Goal: Task Accomplishment & Management: Use online tool/utility

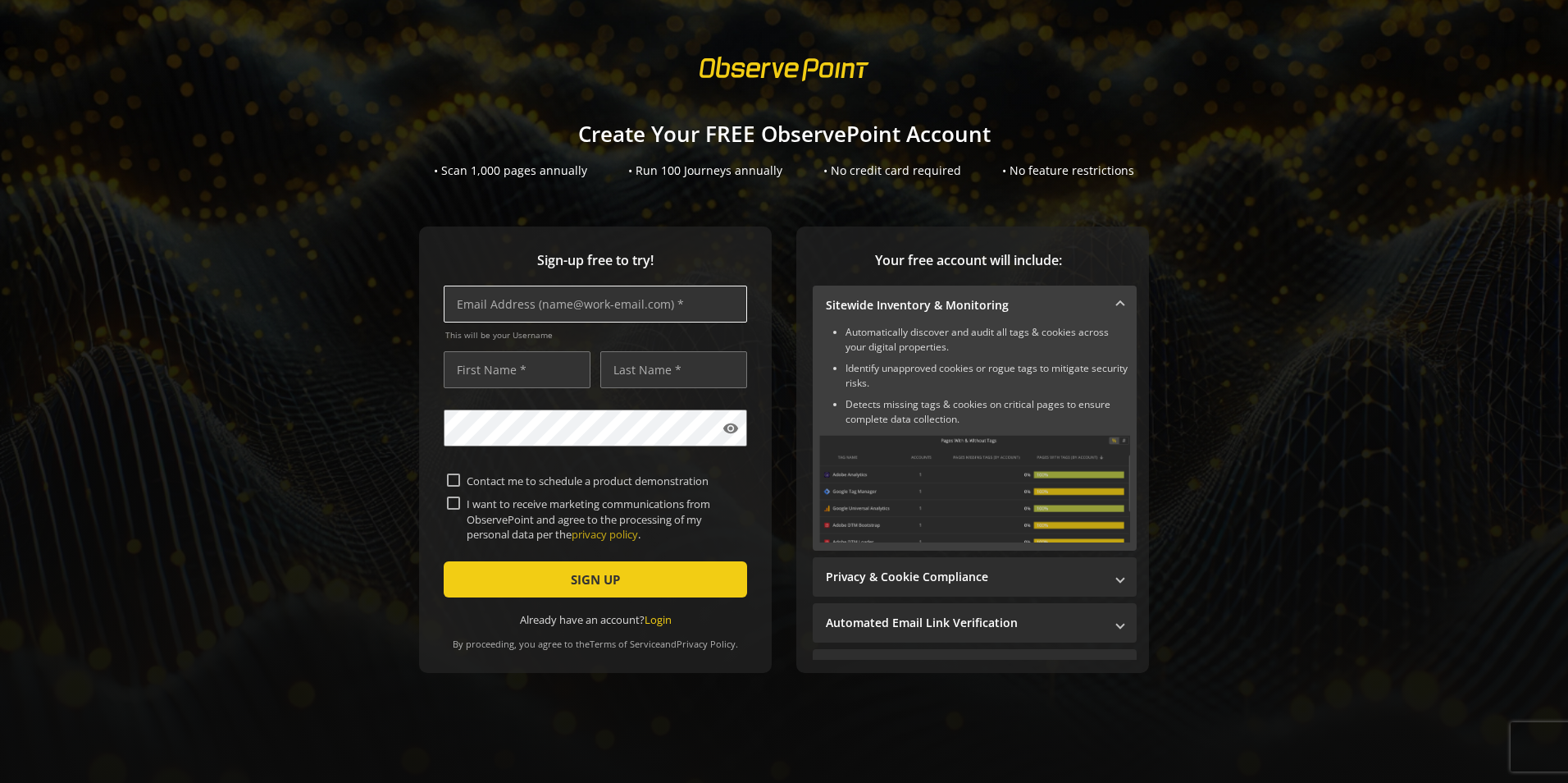
click at [571, 312] on input "text" at bounding box center [595, 303] width 303 height 37
type input "[PERSON_NAME][EMAIL_ADDRESS][DOMAIN_NAME]"
type input "[PERSON_NAME]"
type input "[PERSON_NAME][EMAIL_ADDRESS][DOMAIN_NAME]"
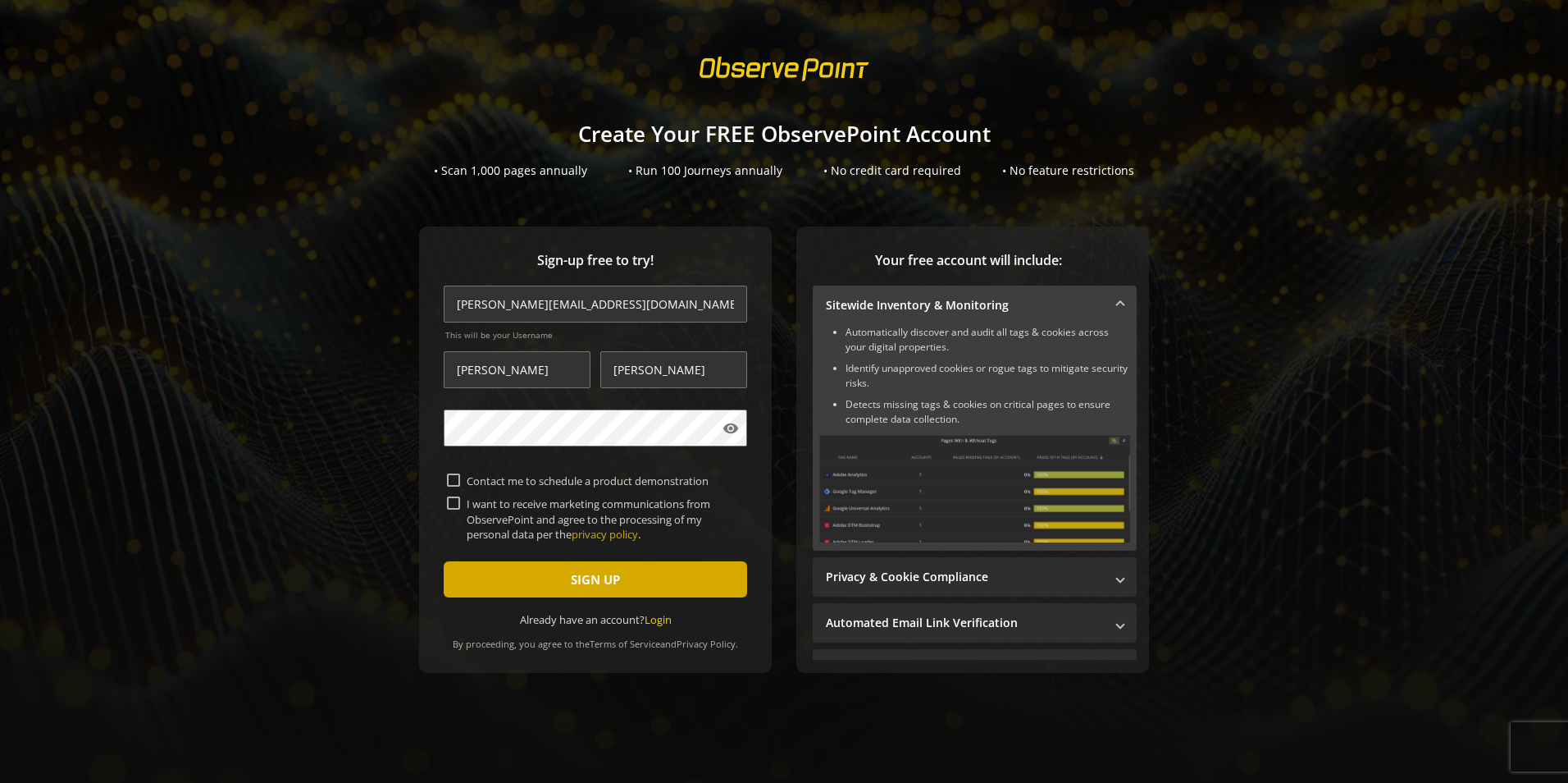
click at [582, 587] on span "SIGN UP" at bounding box center [595, 579] width 49 height 30
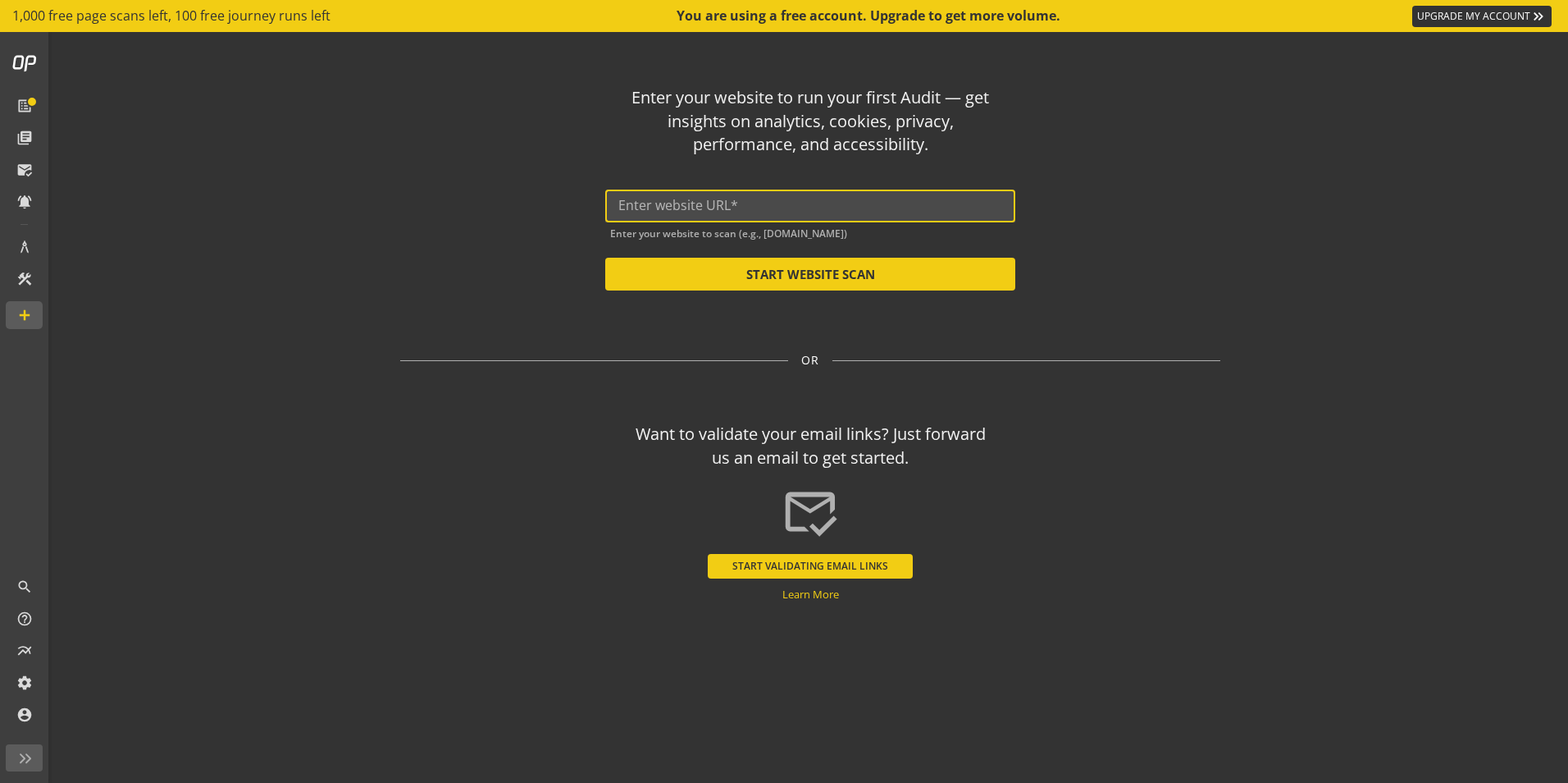
click at [793, 204] on input "text" at bounding box center [810, 204] width 384 height 15
click at [767, 213] on input "text" at bounding box center [810, 204] width 384 height 15
type input "[URL][DOMAIN_NAME]"
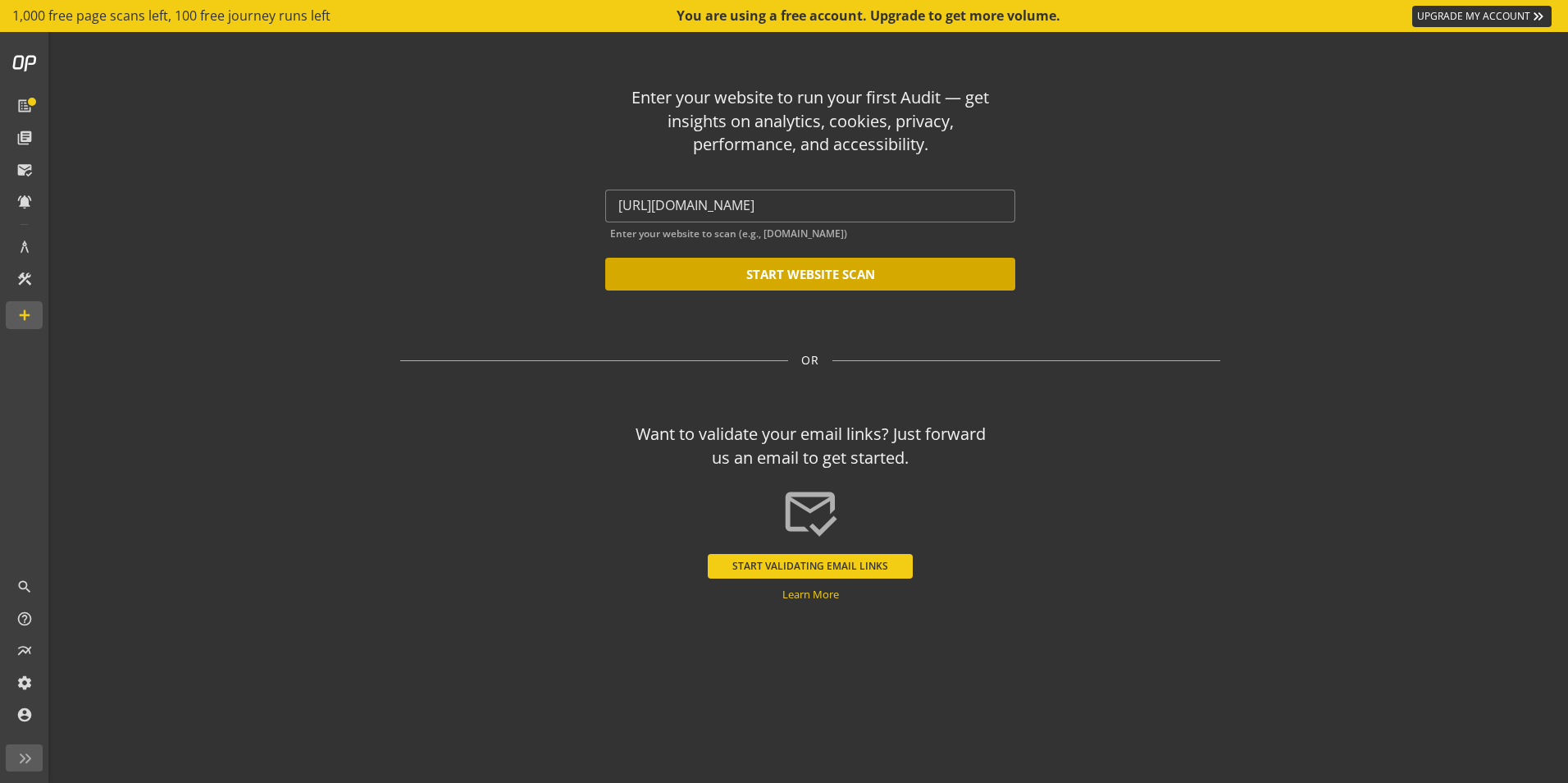
click at [777, 274] on button "START WEBSITE SCAN" at bounding box center [810, 274] width 410 height 33
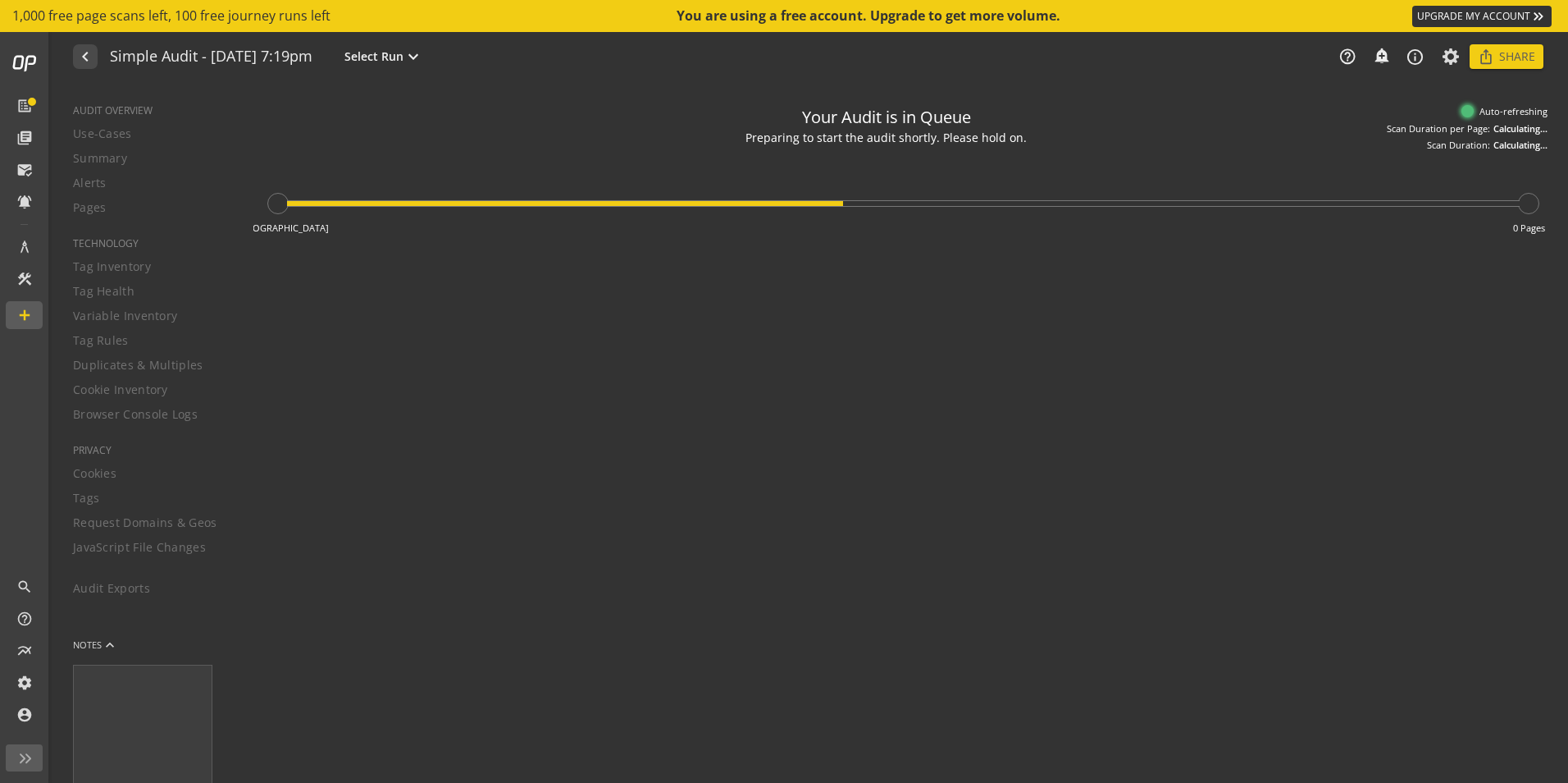
type textarea "Notes can include: -a description of what this audit is validating -changes in …"
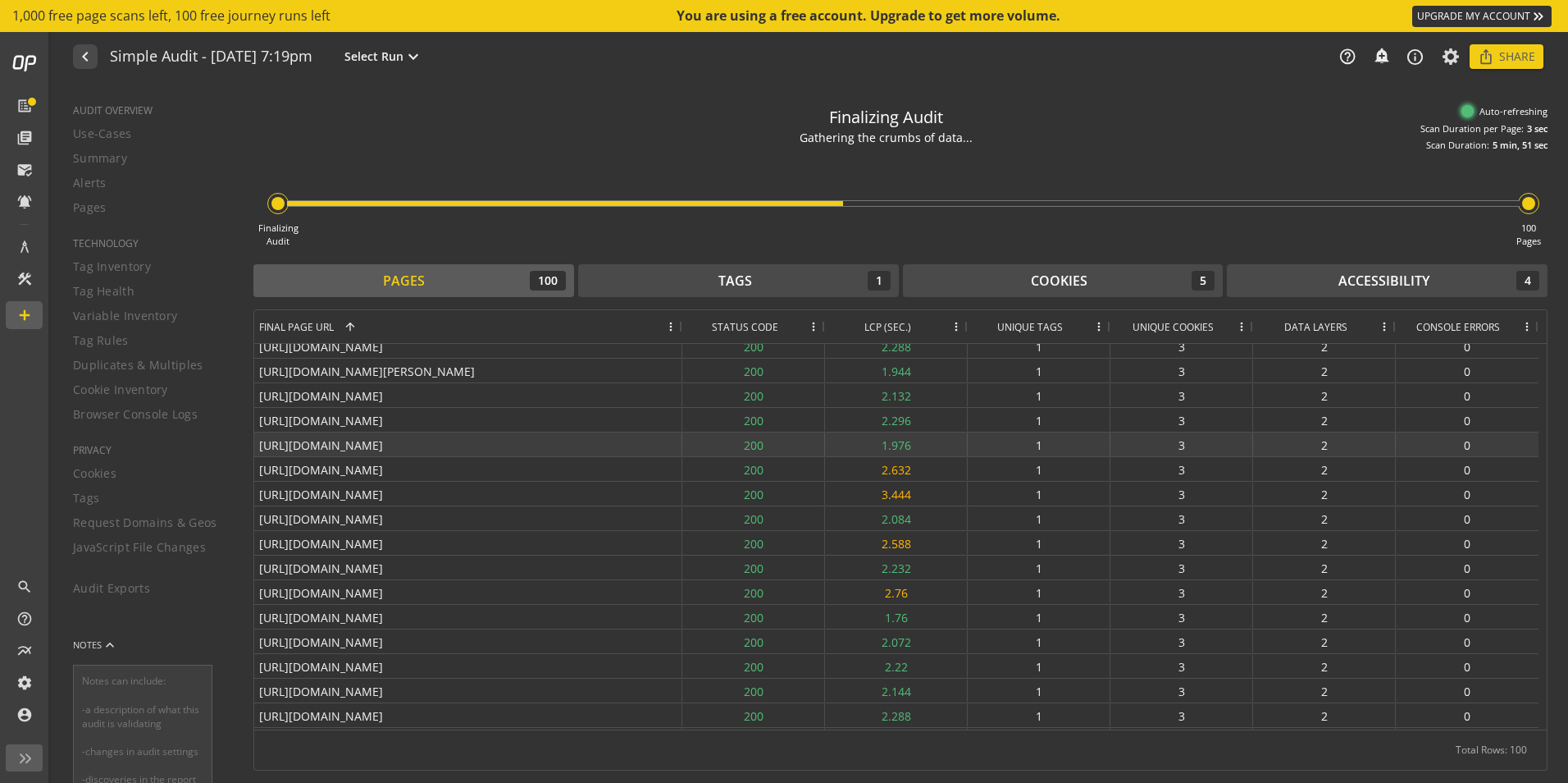
scroll to position [785, 0]
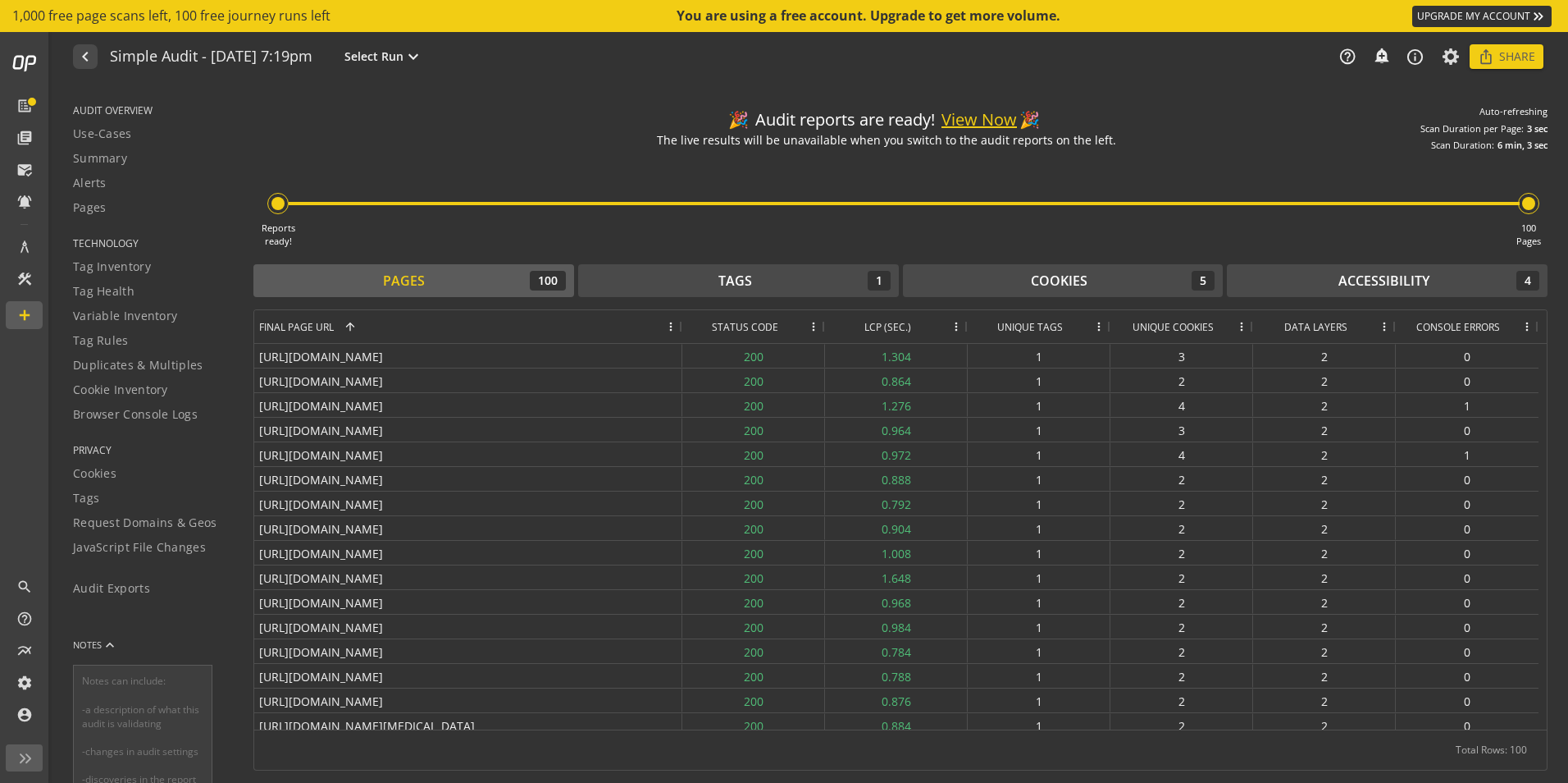
click at [977, 117] on button "View Now" at bounding box center [979, 120] width 75 height 24
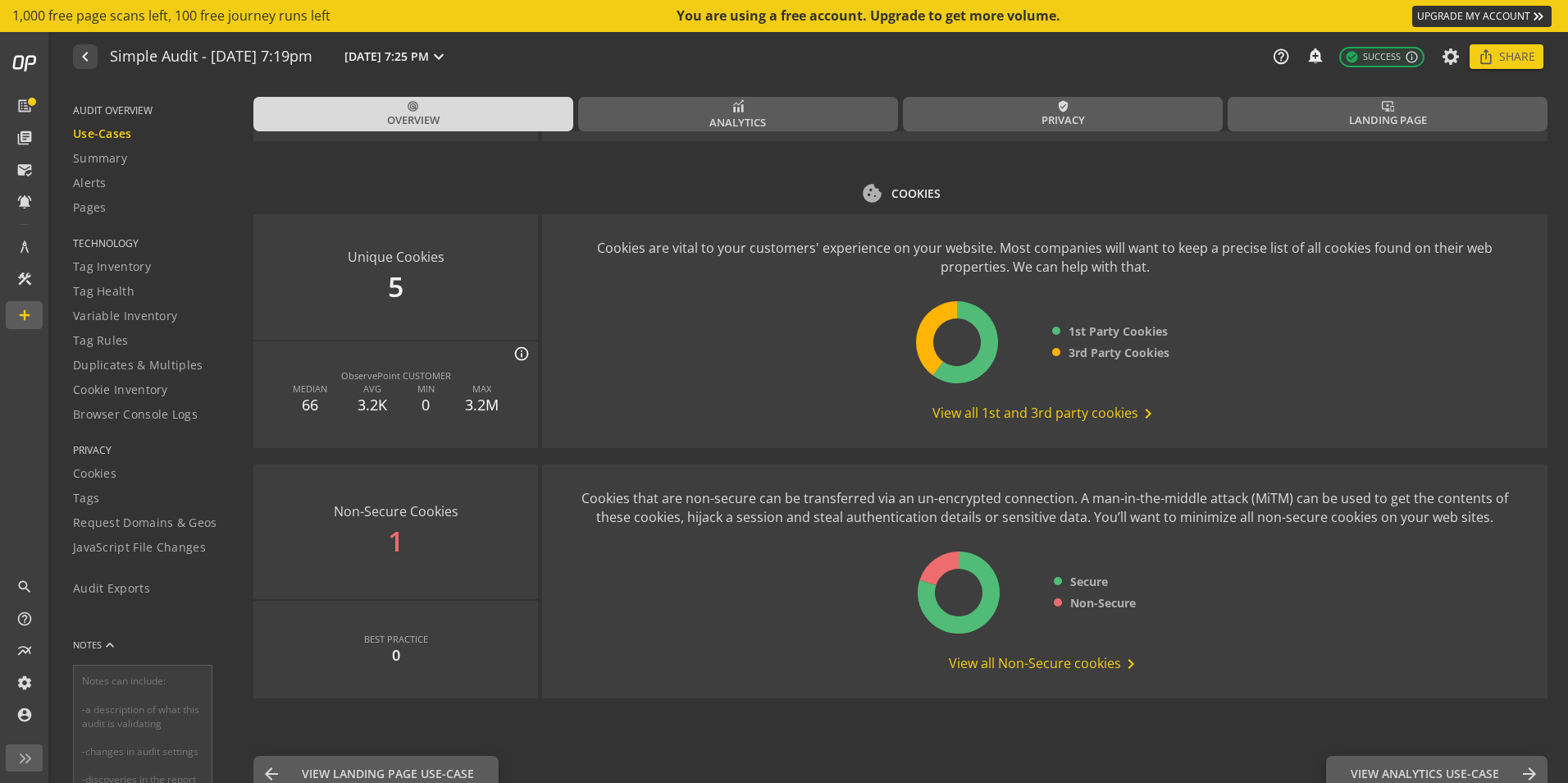
click at [1064, 654] on span "View all Non-Secure cookies chevron_right" at bounding box center [1044, 664] width 192 height 20
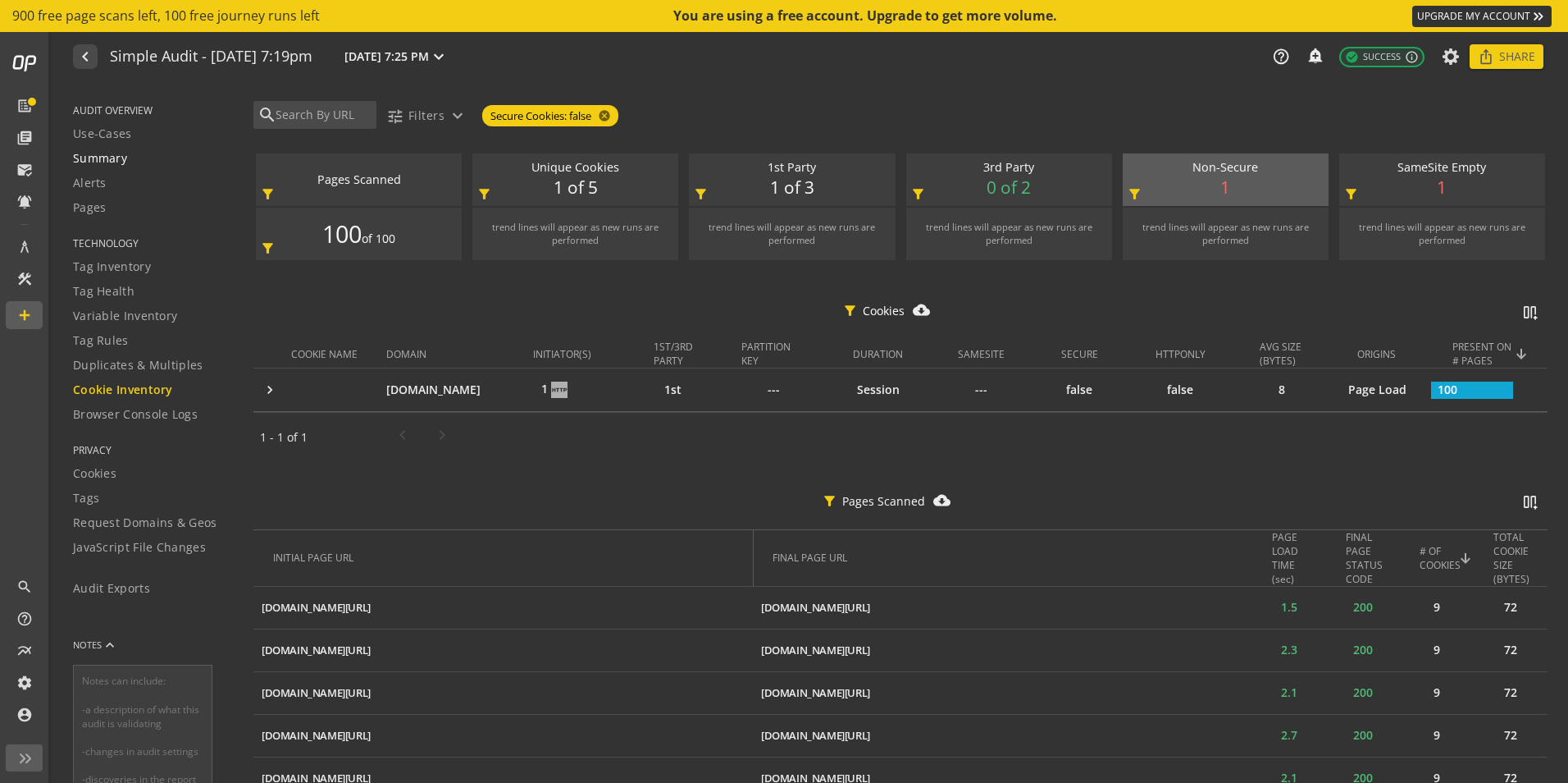
click at [115, 160] on span "Summary" at bounding box center [100, 158] width 54 height 16
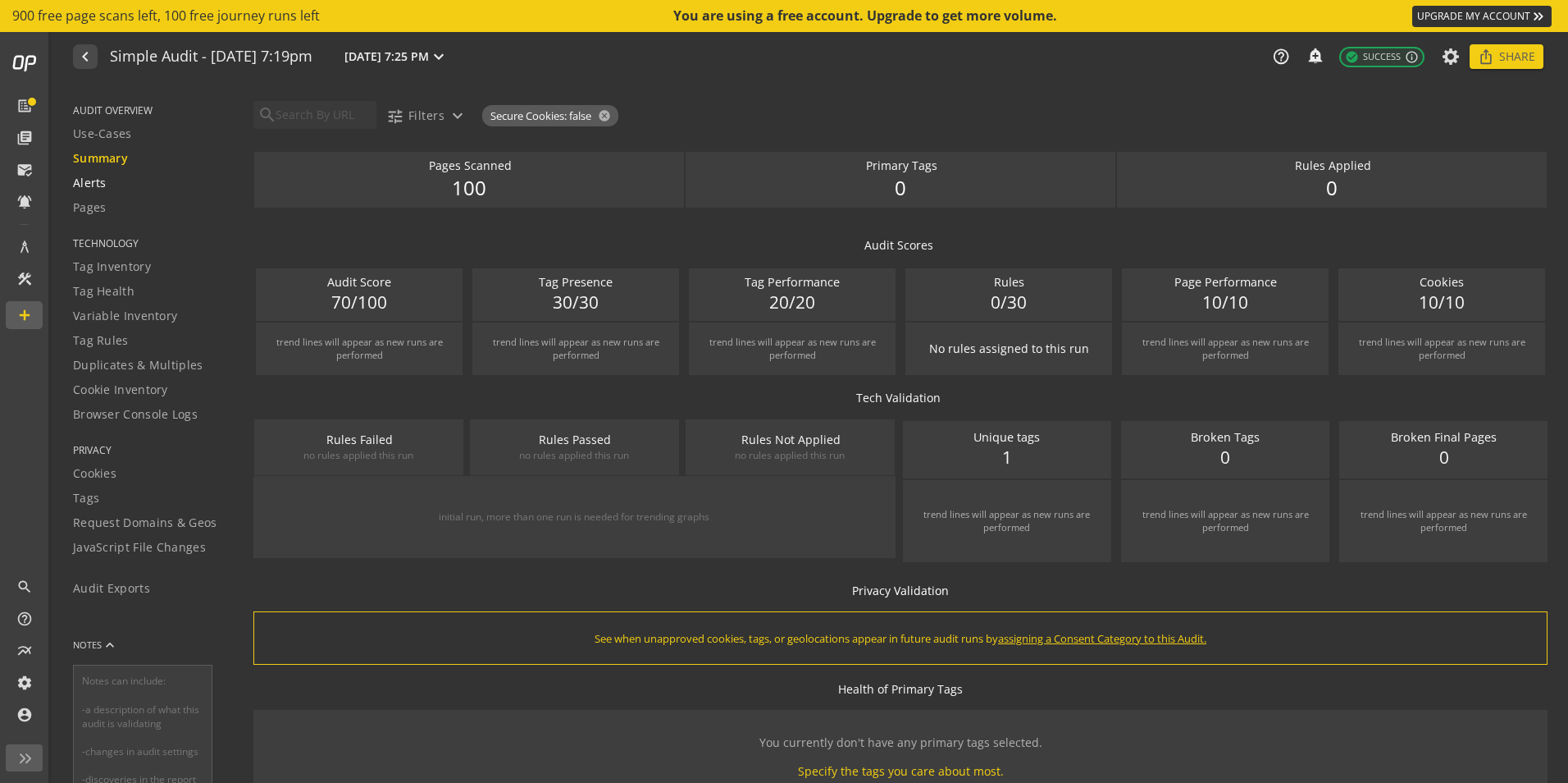
click at [98, 180] on span "Alerts" at bounding box center [89, 183] width 33 height 16
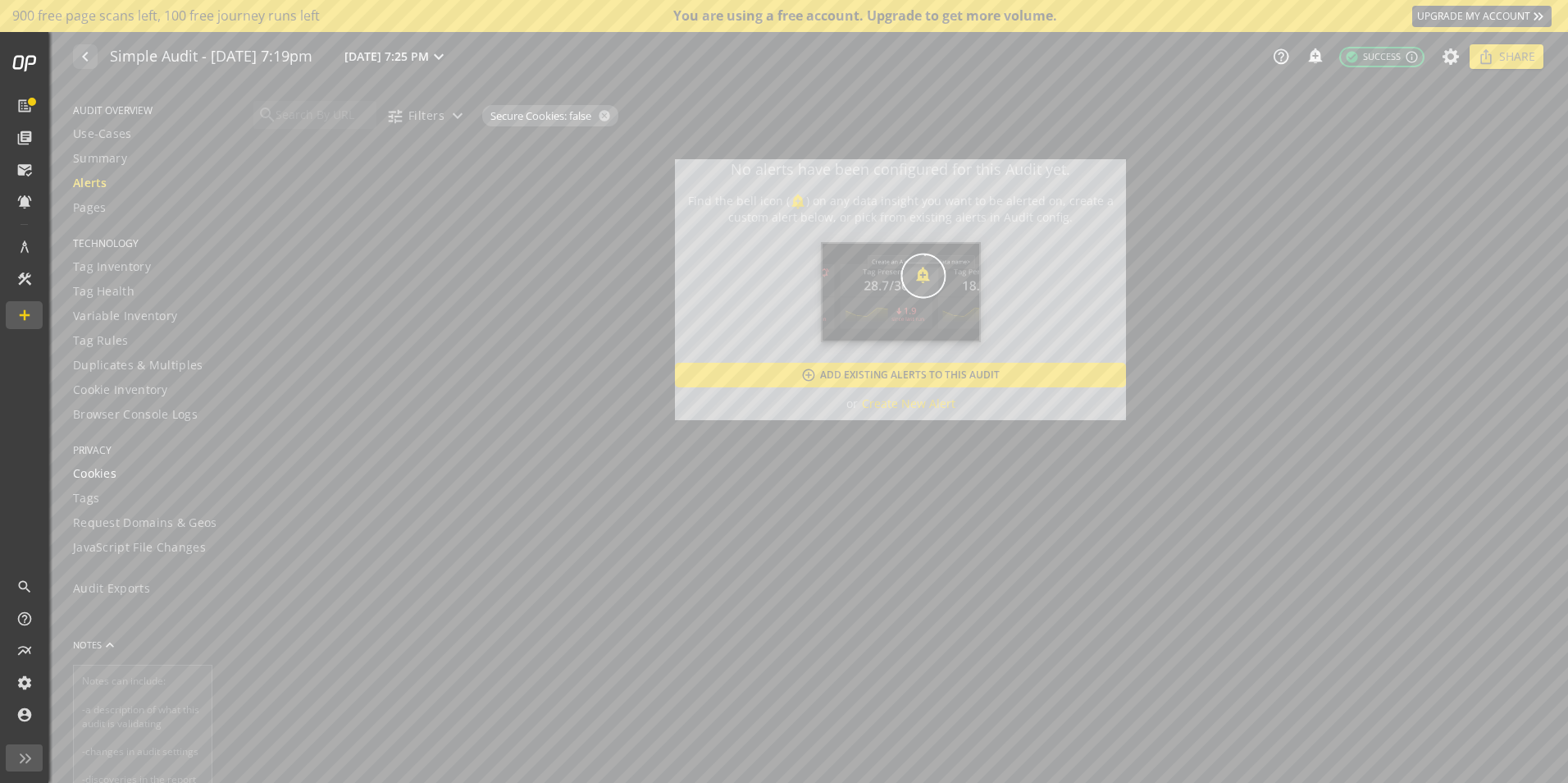
click at [106, 474] on span "Cookies" at bounding box center [94, 474] width 43 height 16
